Goal: Obtain resource: Obtain resource

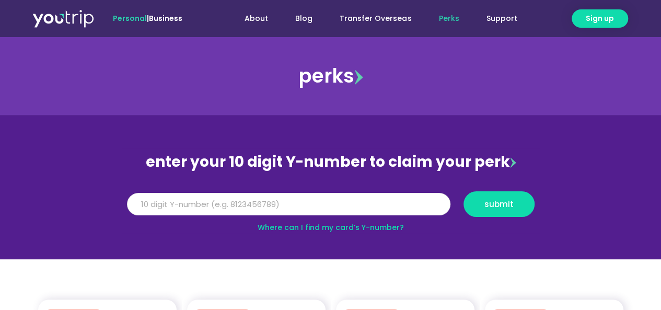
click at [275, 202] on input "Y Number" at bounding box center [289, 204] width 324 height 23
click at [218, 202] on input "Y Number" at bounding box center [289, 204] width 324 height 23
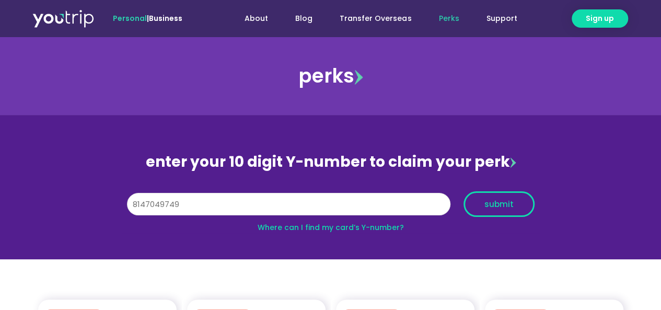
type input "8147049749"
click at [494, 208] on span "submit" at bounding box center [499, 204] width 29 height 8
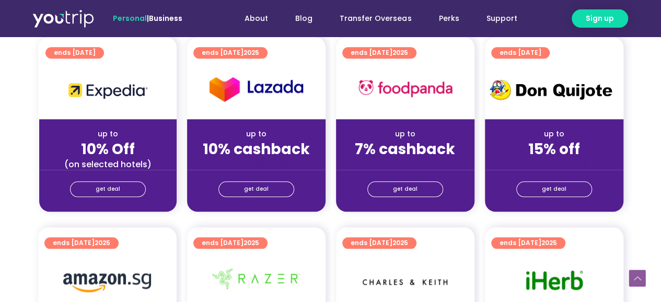
scroll to position [470, 0]
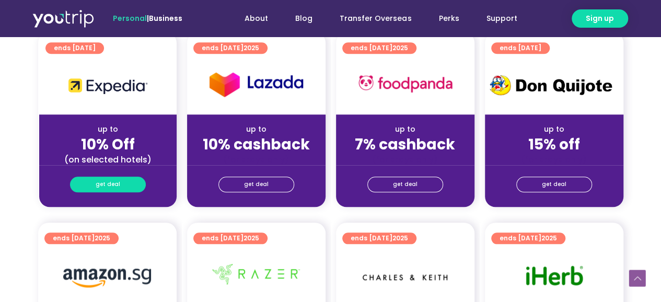
click at [109, 182] on span "get deal" at bounding box center [108, 184] width 25 height 15
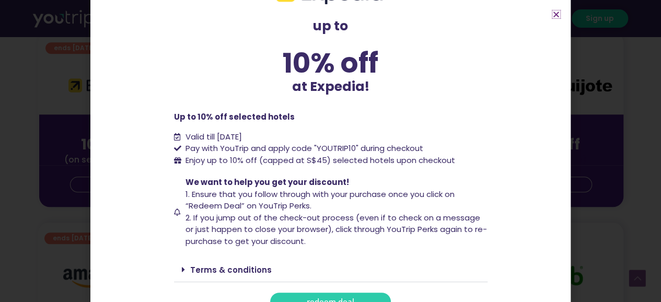
scroll to position [50, 0]
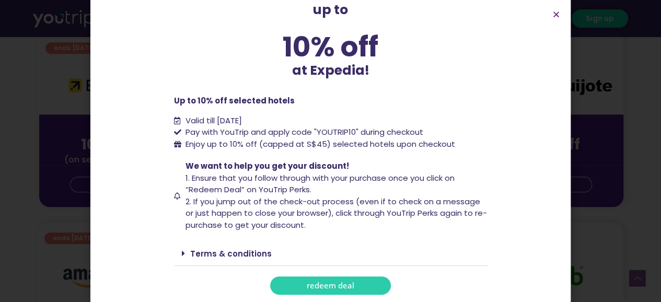
click at [320, 285] on span "redeem deal" at bounding box center [331, 286] width 48 height 8
